Goal: Navigation & Orientation: Go to known website

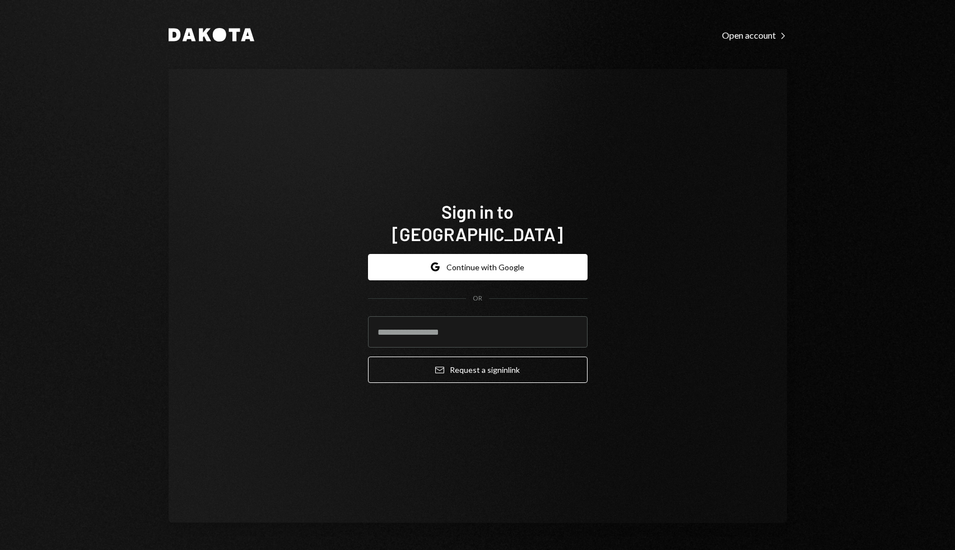
click at [451, 269] on form "Google Continue with Google OR Email Request a sign in link" at bounding box center [478, 318] width 220 height 129
click at [453, 266] on button "Google Continue with Google" at bounding box center [478, 267] width 220 height 26
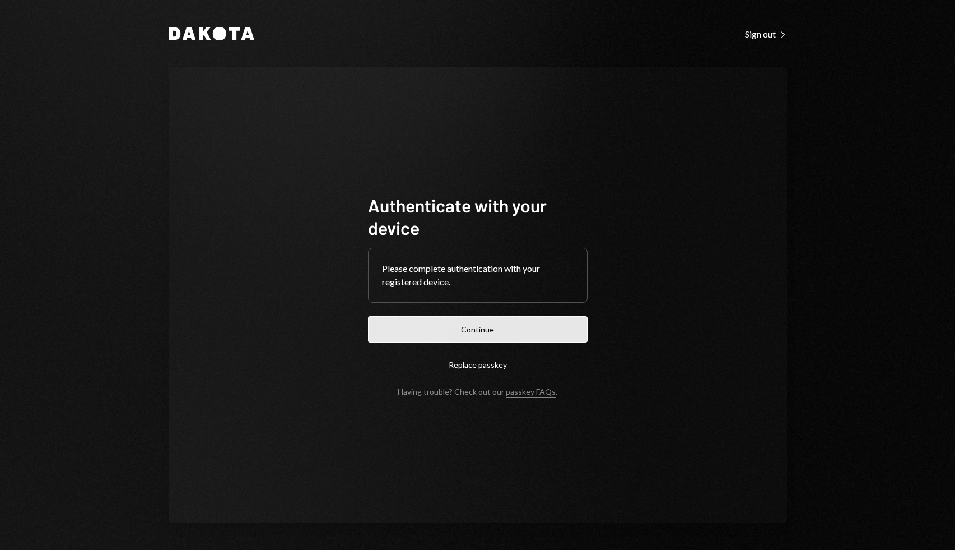
click at [485, 337] on button "Continue" at bounding box center [478, 329] width 220 height 26
